Goal: Information Seeking & Learning: Check status

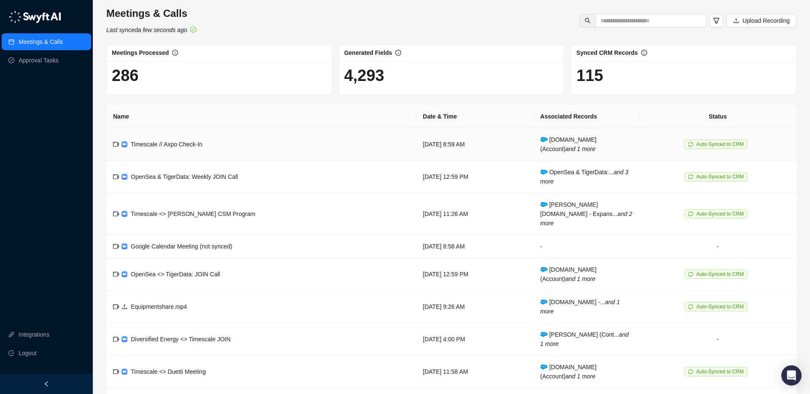
click at [270, 144] on td "Timescale // Axpo Check-In" at bounding box center [261, 144] width 310 height 32
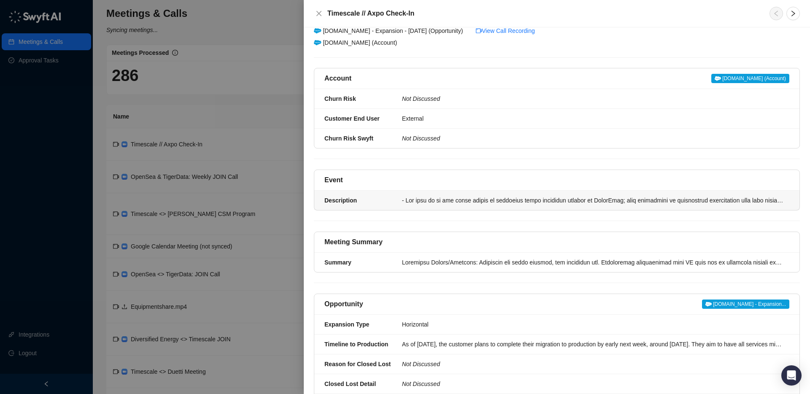
scroll to position [70, 0]
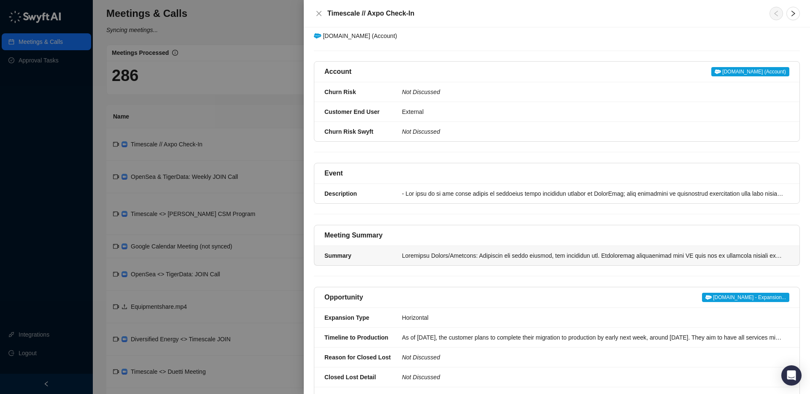
click at [438, 257] on div at bounding box center [593, 255] width 382 height 9
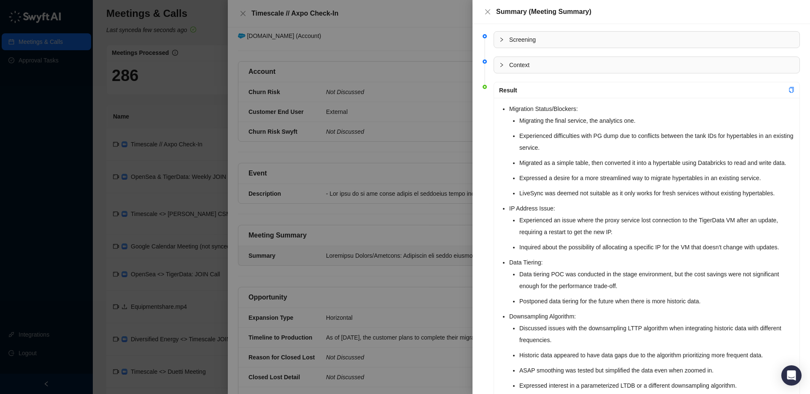
click at [501, 63] on icon "collapsed" at bounding box center [501, 64] width 5 height 5
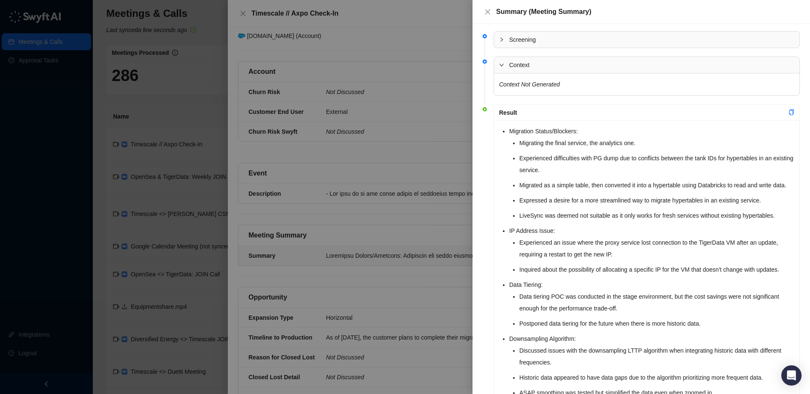
click at [501, 63] on icon "expanded" at bounding box center [501, 64] width 5 height 5
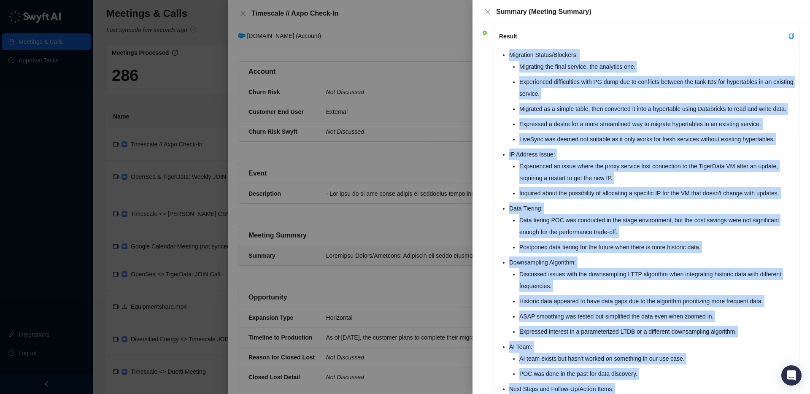
scroll to position [166, 0]
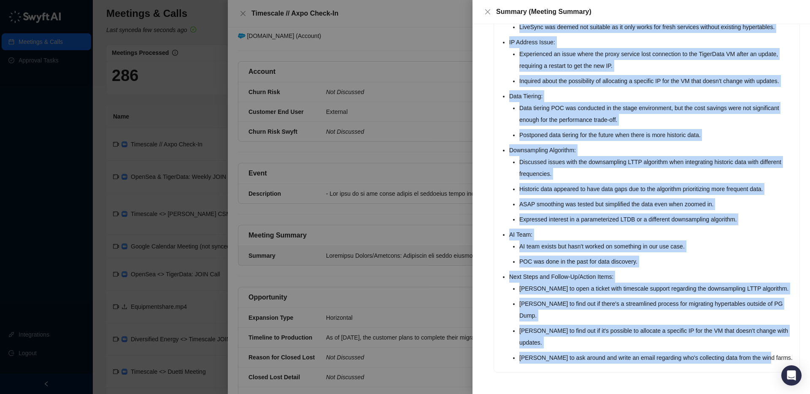
drag, startPoint x: 502, startPoint y: 108, endPoint x: 780, endPoint y: 354, distance: 371.2
click at [780, 354] on ul "Migration Status/Blockers: Migrating the final service, the analytics one. Expe…" at bounding box center [651, 150] width 285 height 427
copy ul "Migration Status/Blockers: Migrating the final service, the analytics one. Expe…"
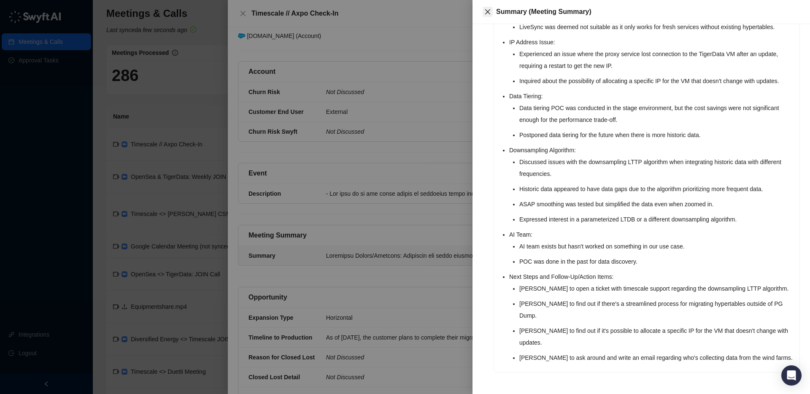
click at [488, 12] on icon "close" at bounding box center [487, 11] width 5 height 5
